Goal: Information Seeking & Learning: Check status

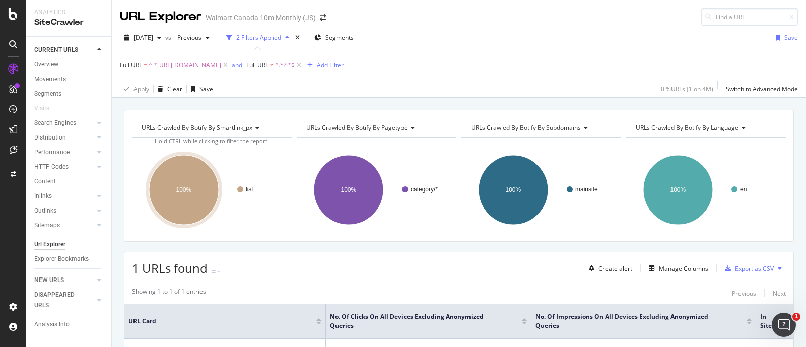
click at [485, 16] on div "URL Explorer Walmart Canada 10m Monthly (JS)" at bounding box center [459, 13] width 694 height 26
click at [561, 22] on div "URL Explorer Walmart Canada 10m Monthly (JS)" at bounding box center [459, 13] width 694 height 26
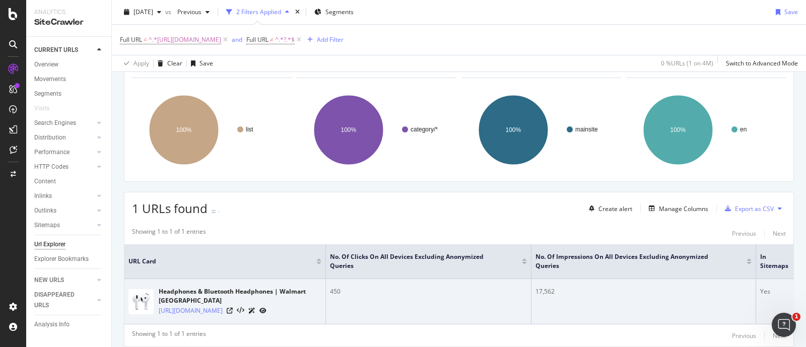
scroll to position [113, 0]
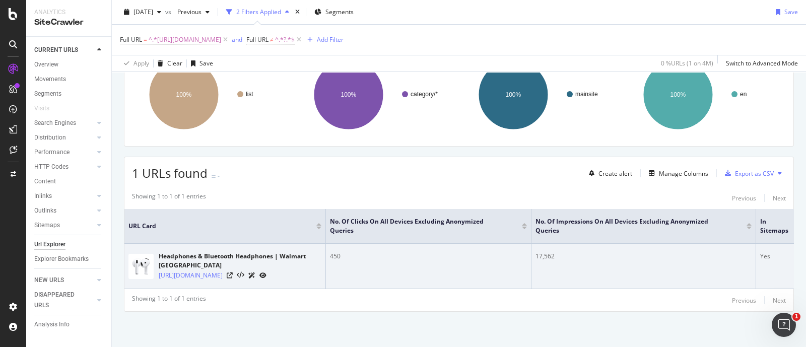
click at [547, 252] on div "17,562" at bounding box center [644, 256] width 216 height 9
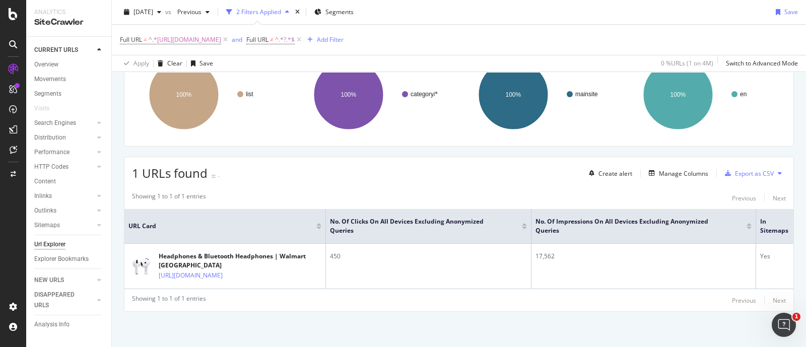
click at [566, 296] on div "Showing 1 to 1 of 1 entries Previous Next" at bounding box center [458, 300] width 669 height 12
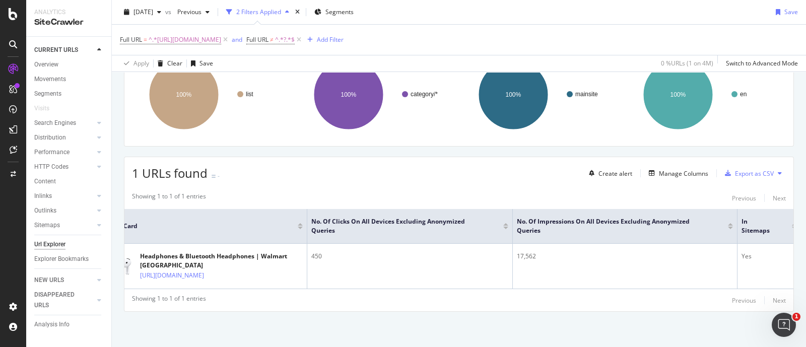
scroll to position [0, 0]
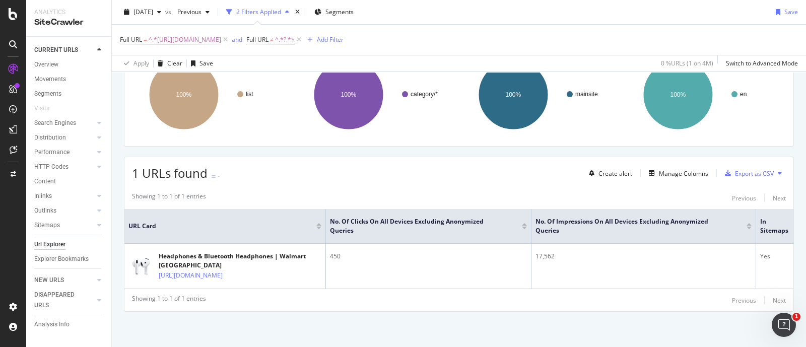
click at [113, 185] on div "URLs Crawled By Botify By smartlink_px Chart (by Value) Table Expand Export as …" at bounding box center [459, 181] width 694 height 333
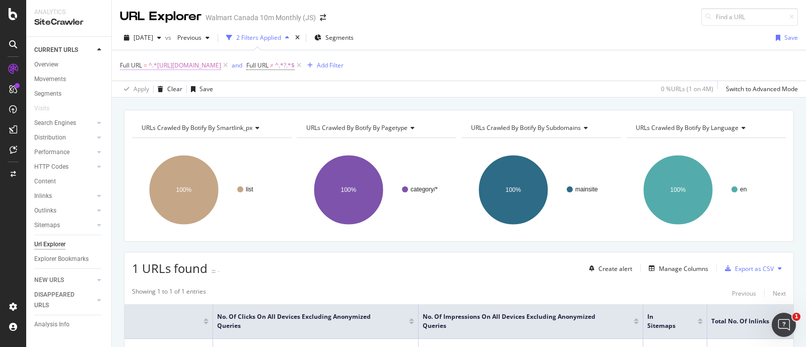
click at [221, 66] on span "^.*[URL][DOMAIN_NAME]" at bounding box center [185, 65] width 73 height 14
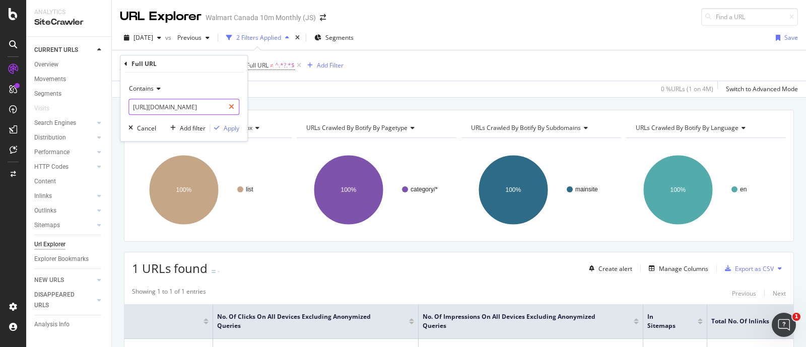
click at [231, 109] on icon at bounding box center [232, 106] width 6 height 7
click at [204, 107] on input "text" at bounding box center [184, 107] width 110 height 16
paste input "[URL][DOMAIN_NAME]"
type input "[URL][DOMAIN_NAME]"
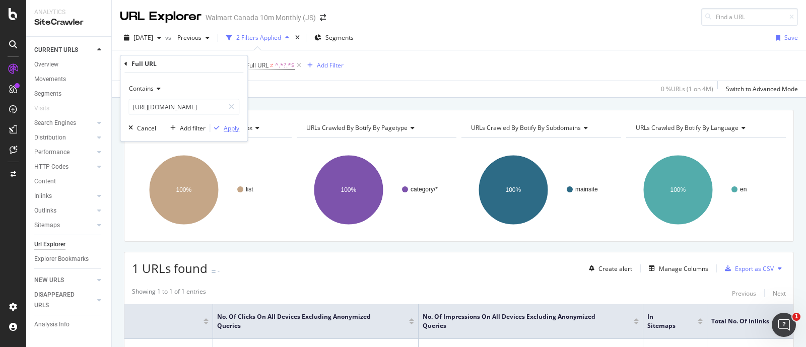
scroll to position [0, 0]
click at [225, 129] on div "Apply" at bounding box center [232, 128] width 16 height 9
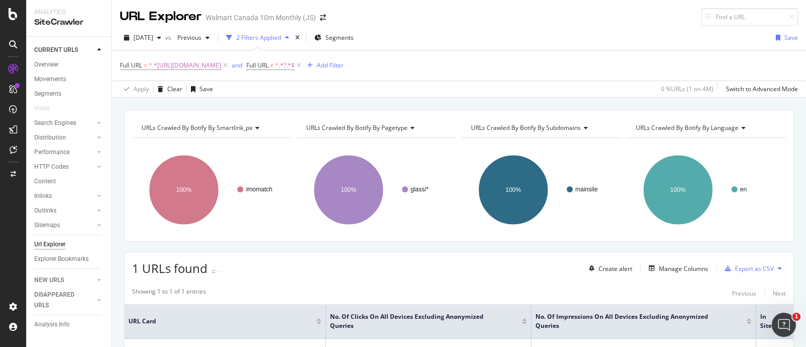
click at [579, 26] on div "[DATE] vs Previous 2 Filters Applied Segments Save Full URL = ^.*[URL][DOMAIN_N…" at bounding box center [459, 62] width 694 height 72
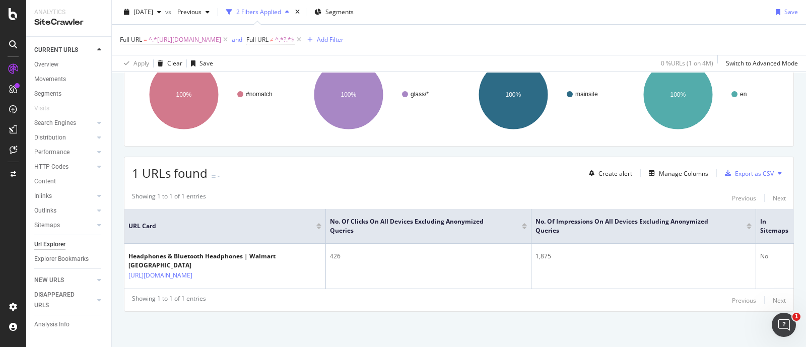
click at [578, 306] on div "Showing 1 to 1 of 1 entries Previous Next" at bounding box center [458, 300] width 669 height 12
